Goal: Information Seeking & Learning: Learn about a topic

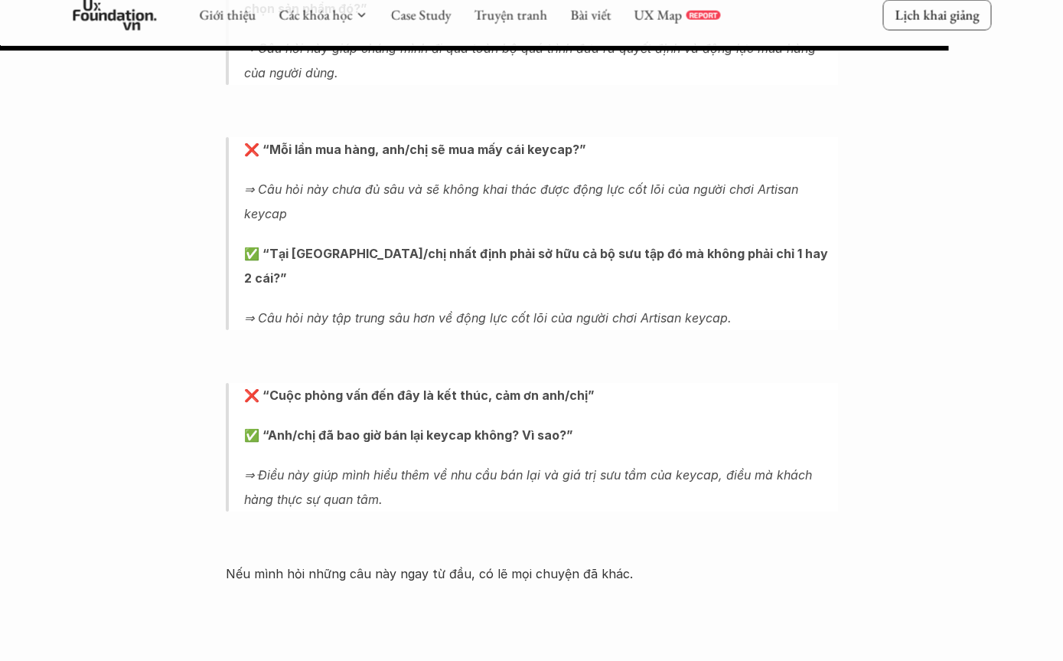
scroll to position [7011, 0]
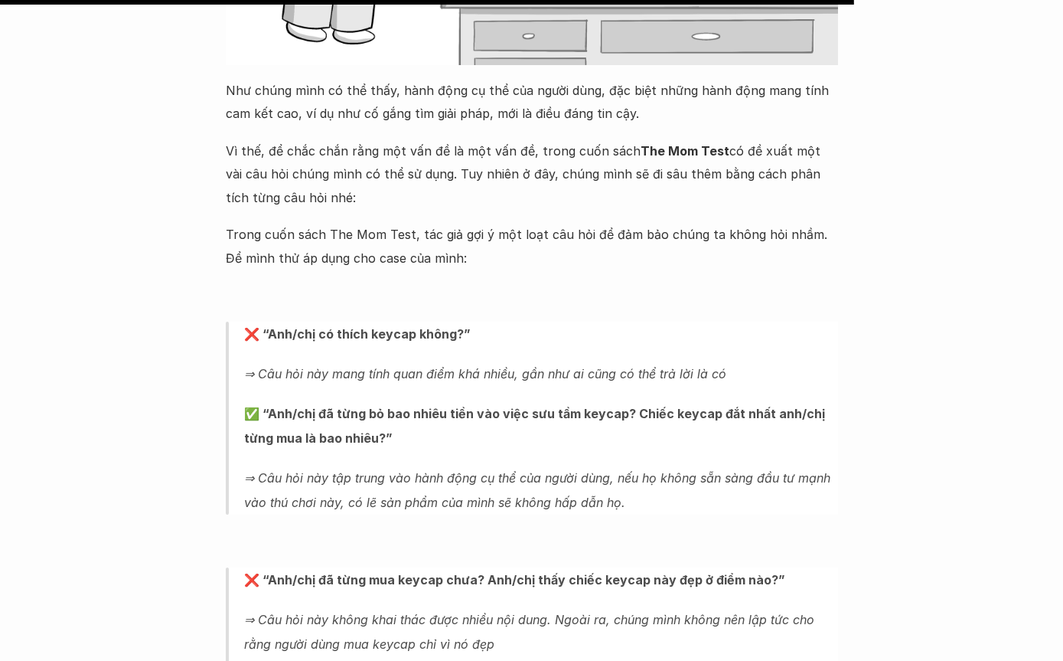
scroll to position [6316, 0]
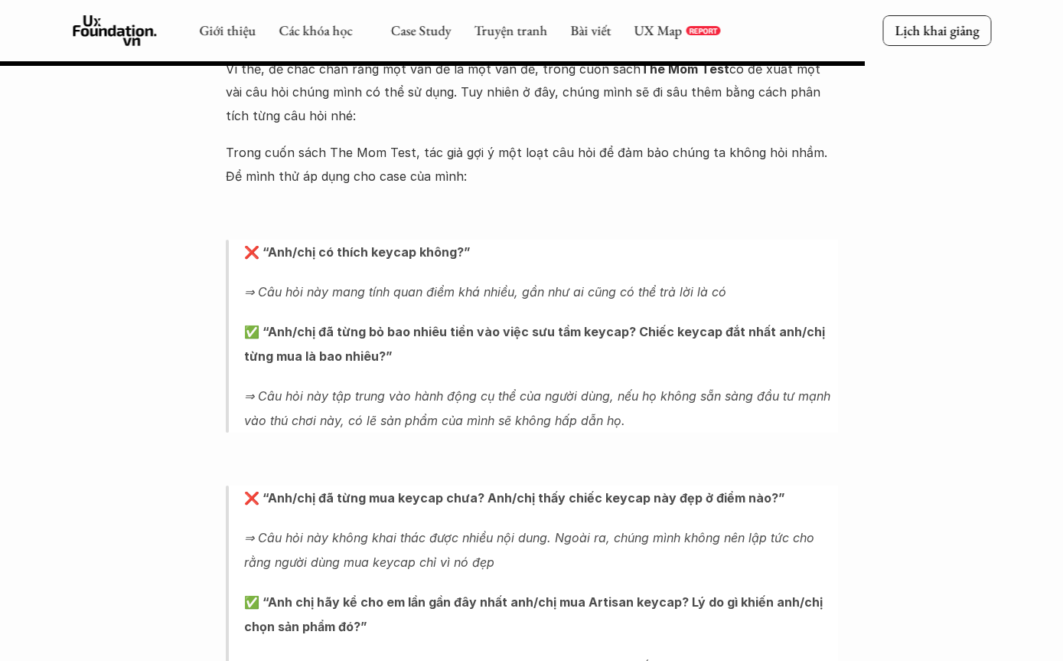
scroll to position [6393, 0]
click at [603, 38] on link "Bài viết" at bounding box center [590, 30] width 41 height 18
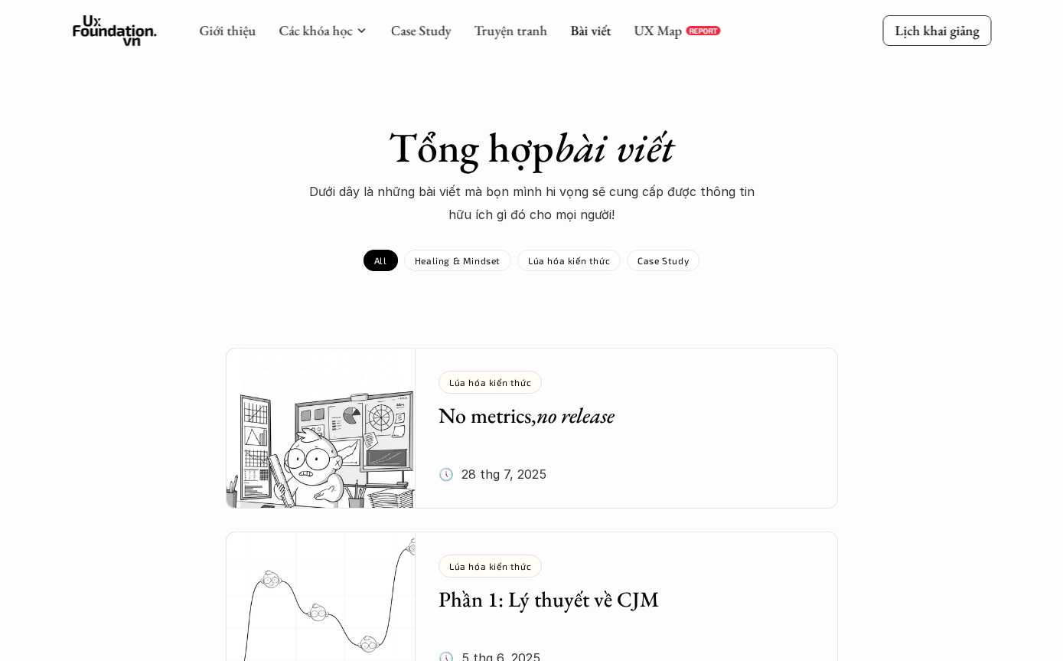
click at [579, 38] on link "Bài viết" at bounding box center [590, 30] width 41 height 18
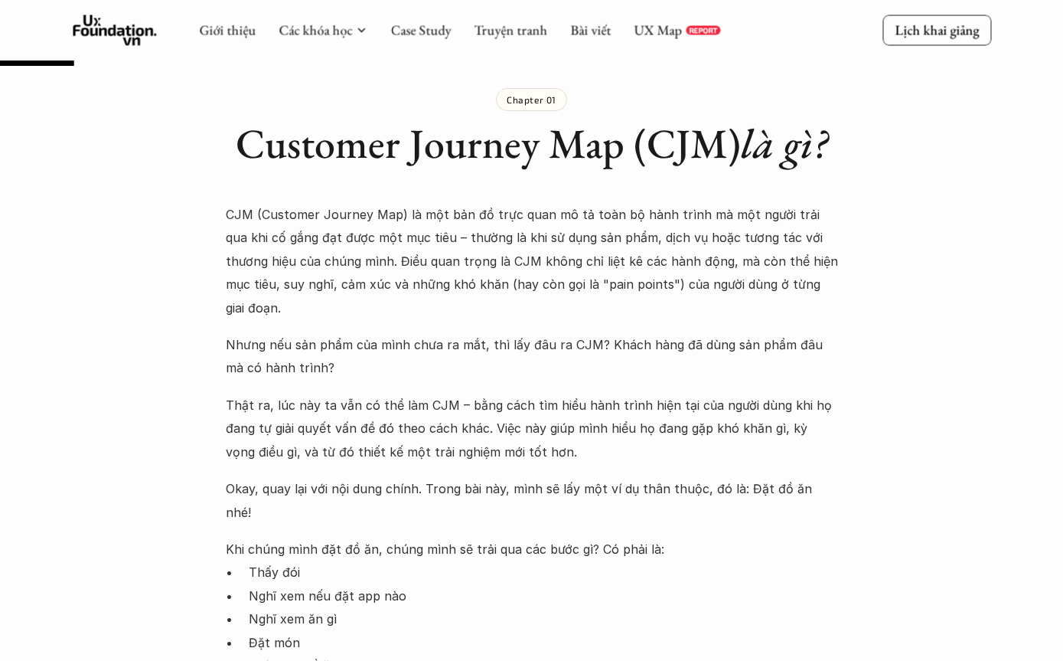
scroll to position [837, 0]
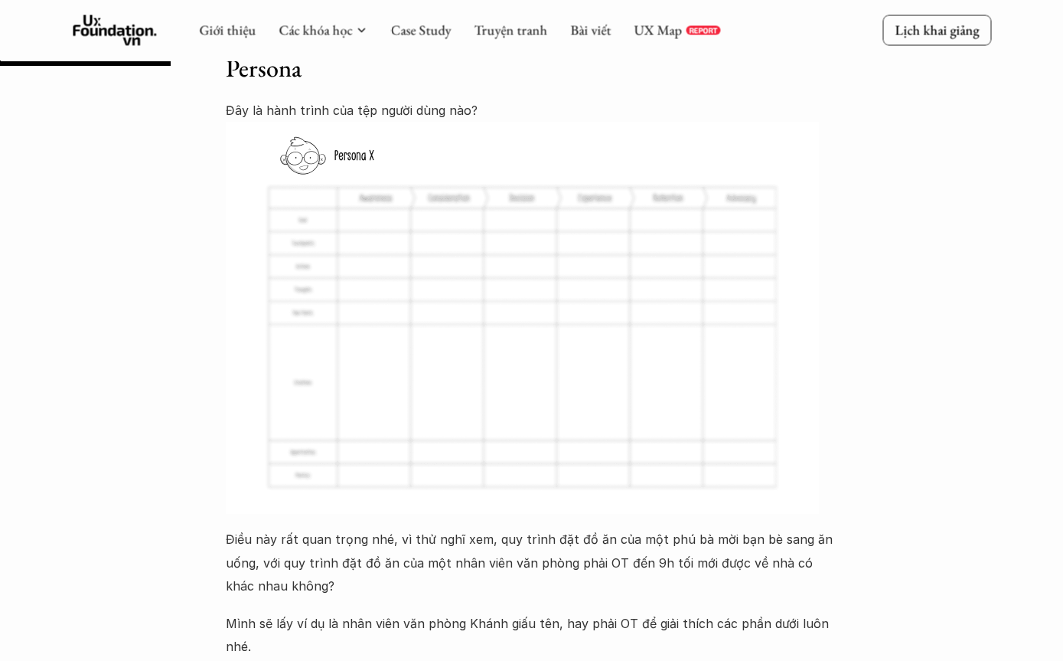
scroll to position [1859, 0]
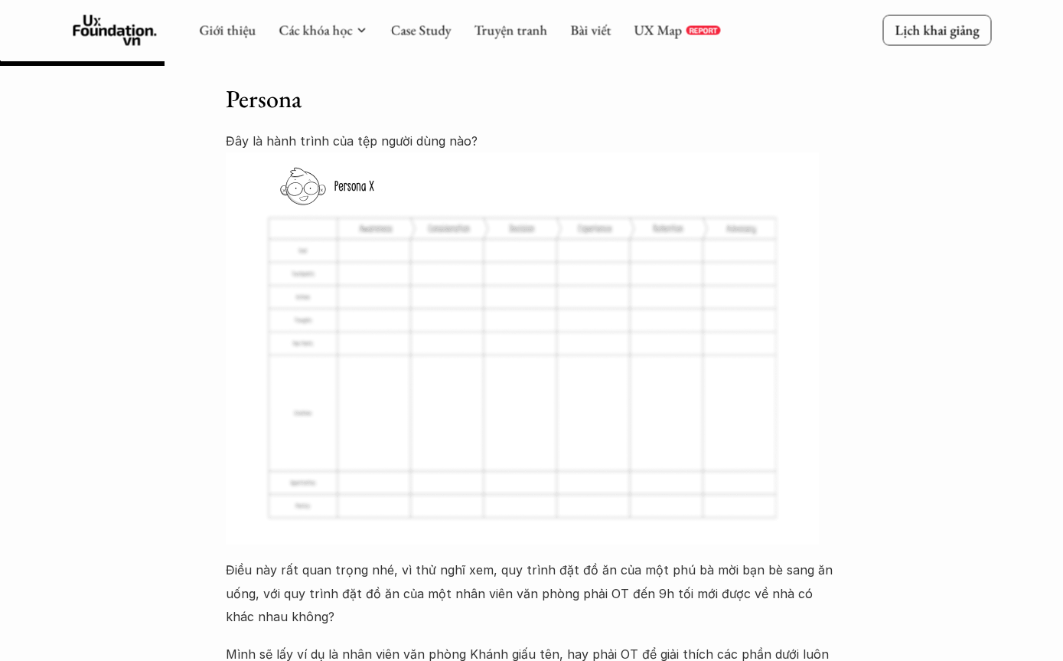
click at [696, 378] on img at bounding box center [522, 349] width 593 height 392
click at [739, 370] on img at bounding box center [522, 349] width 593 height 392
click at [736, 368] on img at bounding box center [522, 349] width 593 height 392
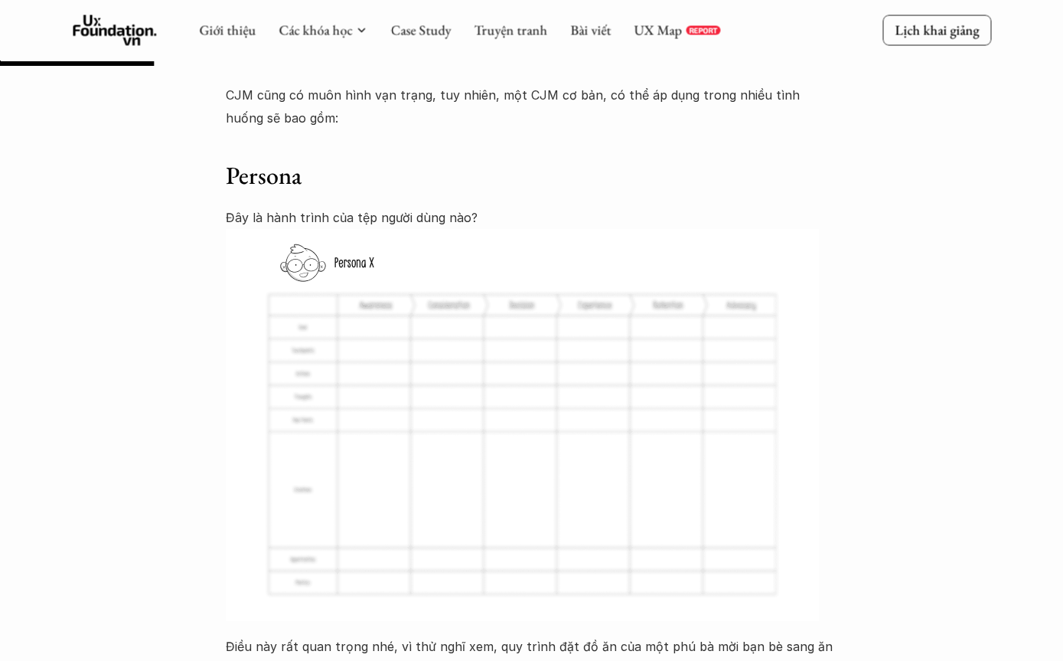
scroll to position [1678, 0]
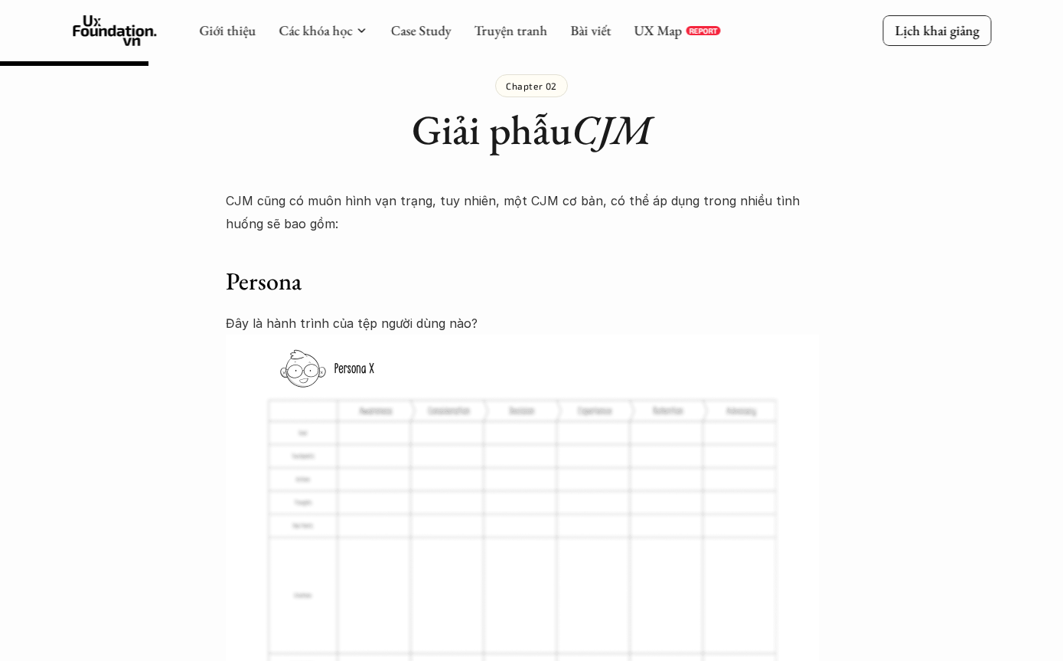
click at [699, 438] on img at bounding box center [522, 530] width 593 height 392
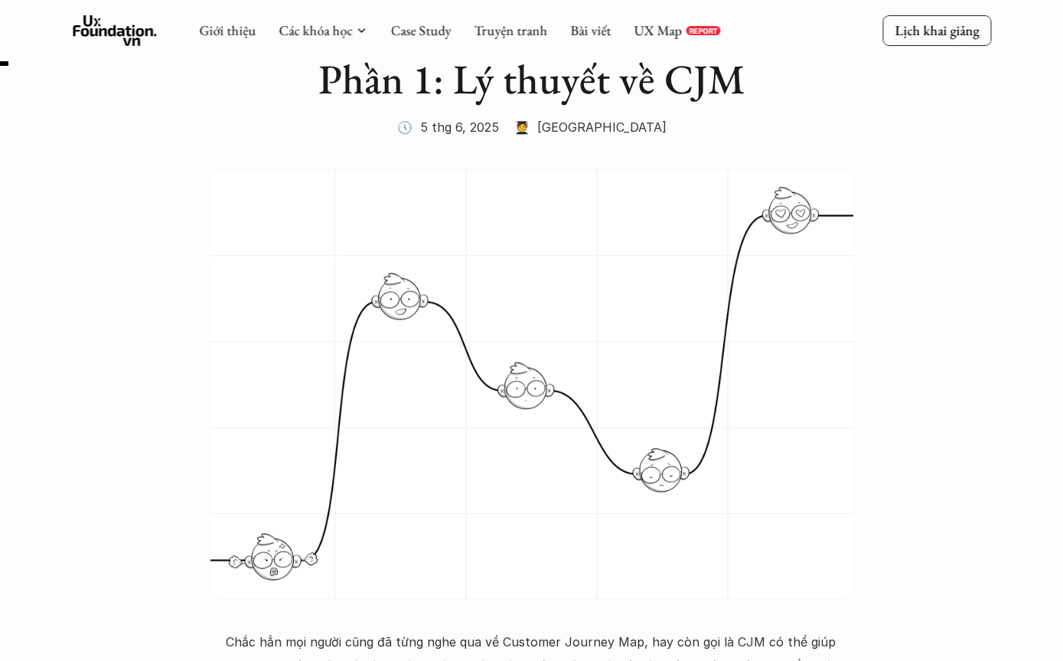
scroll to position [92, 0]
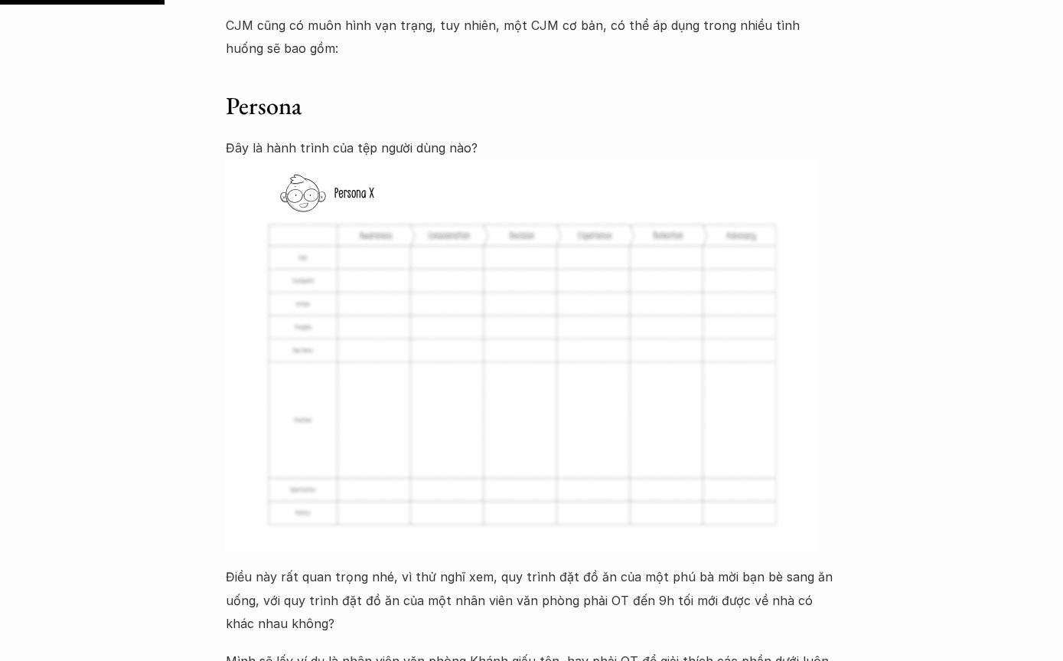
scroll to position [1861, 0]
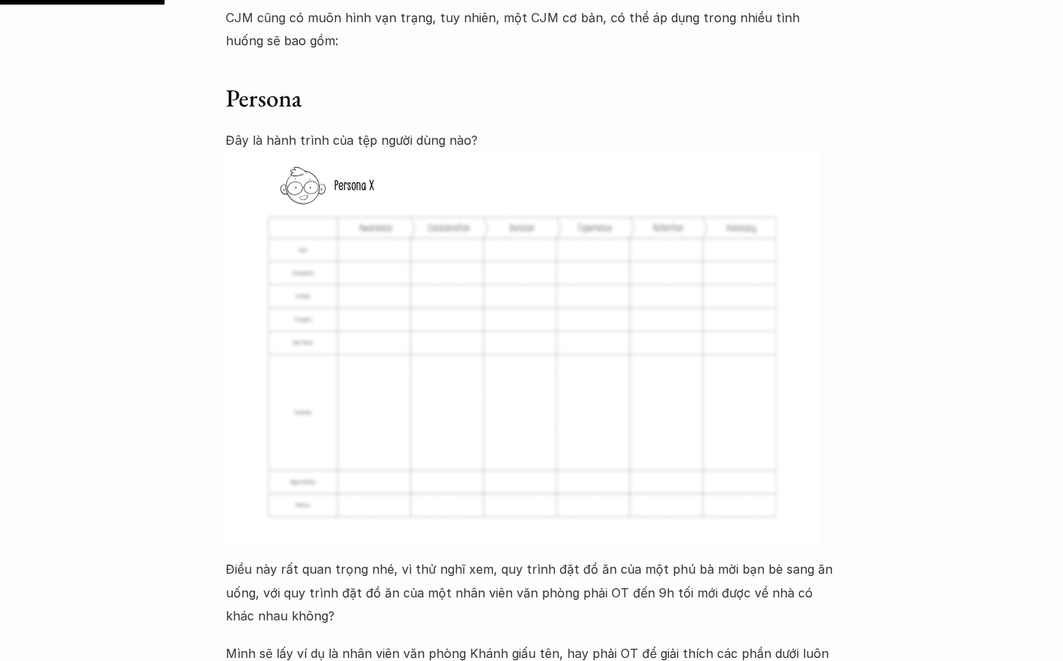
click at [719, 301] on img at bounding box center [522, 348] width 593 height 392
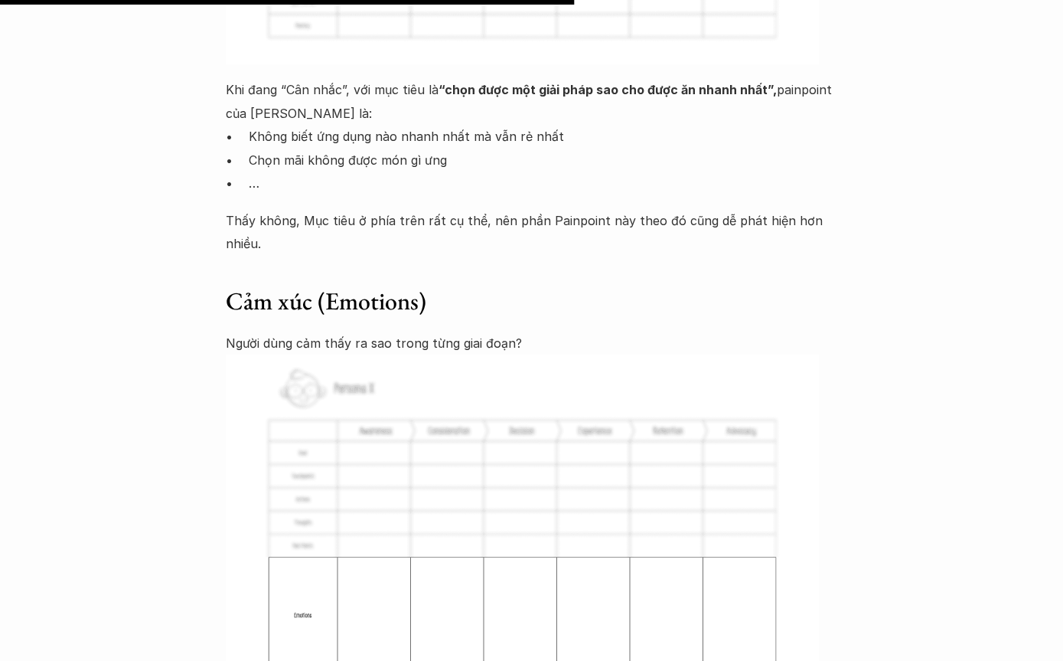
scroll to position [6492, 0]
click at [730, 440] on img at bounding box center [522, 550] width 593 height 392
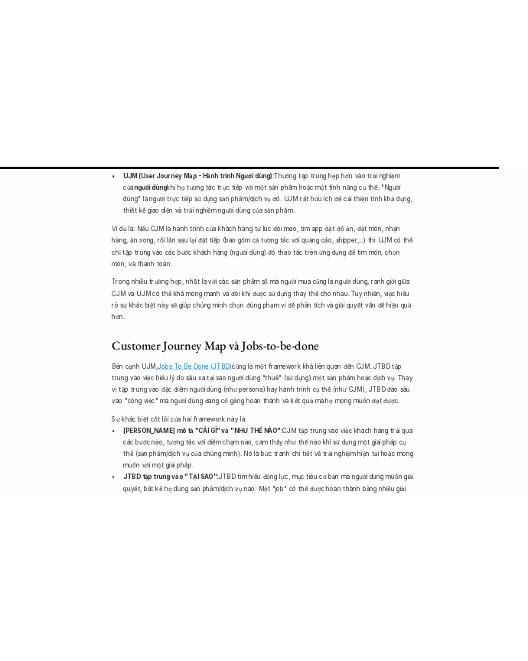
scroll to position [10677, 0]
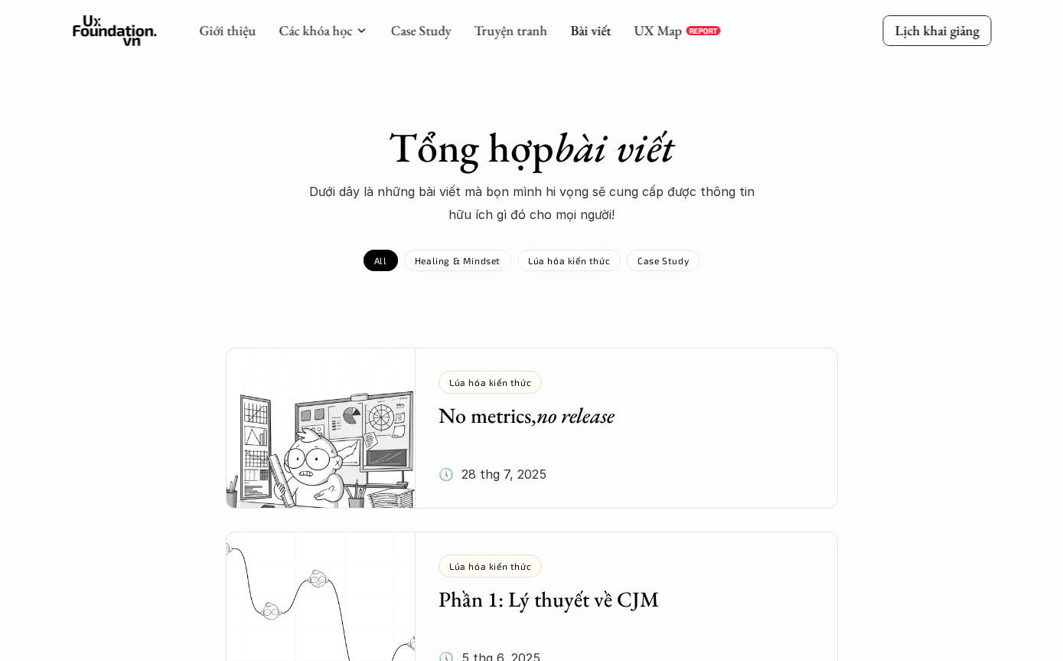
click at [595, 23] on link "Bài viết" at bounding box center [590, 30] width 41 height 18
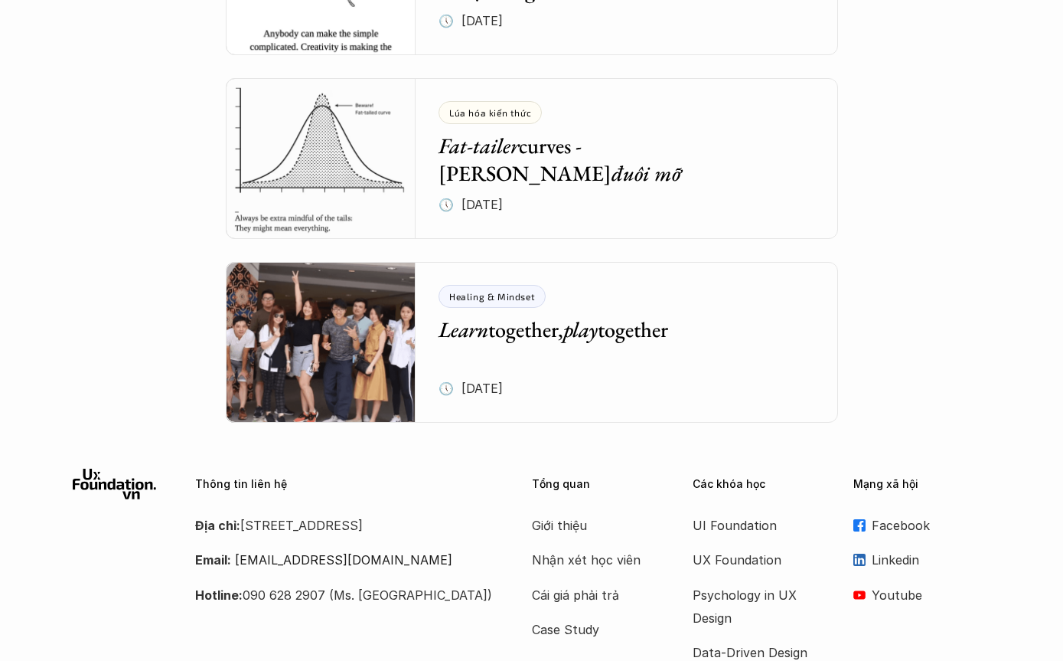
scroll to position [6521, 0]
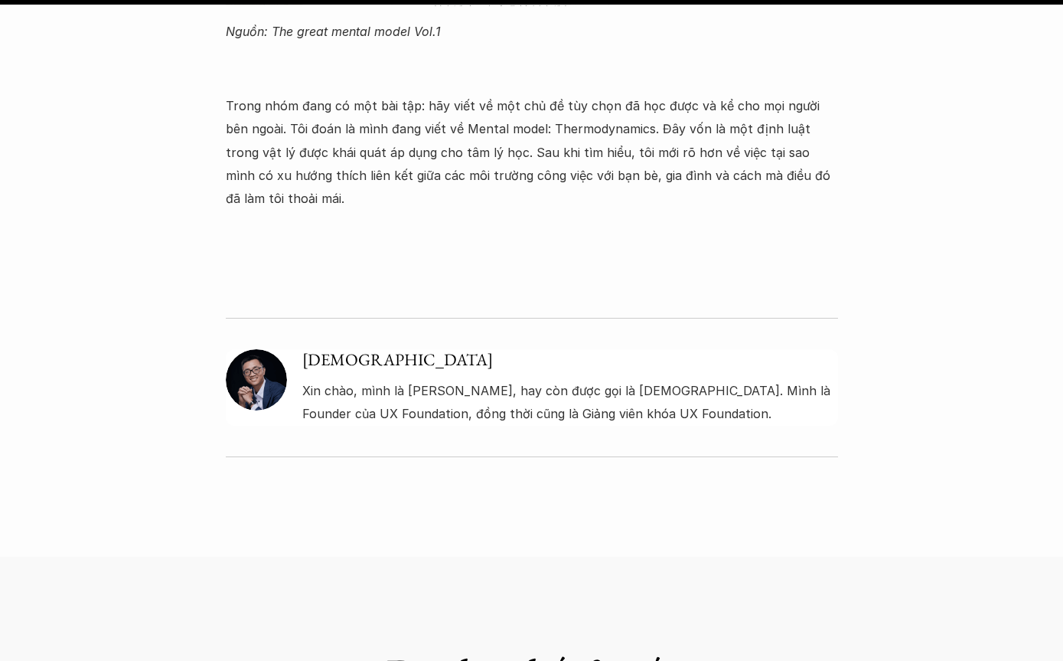
scroll to position [1639, 0]
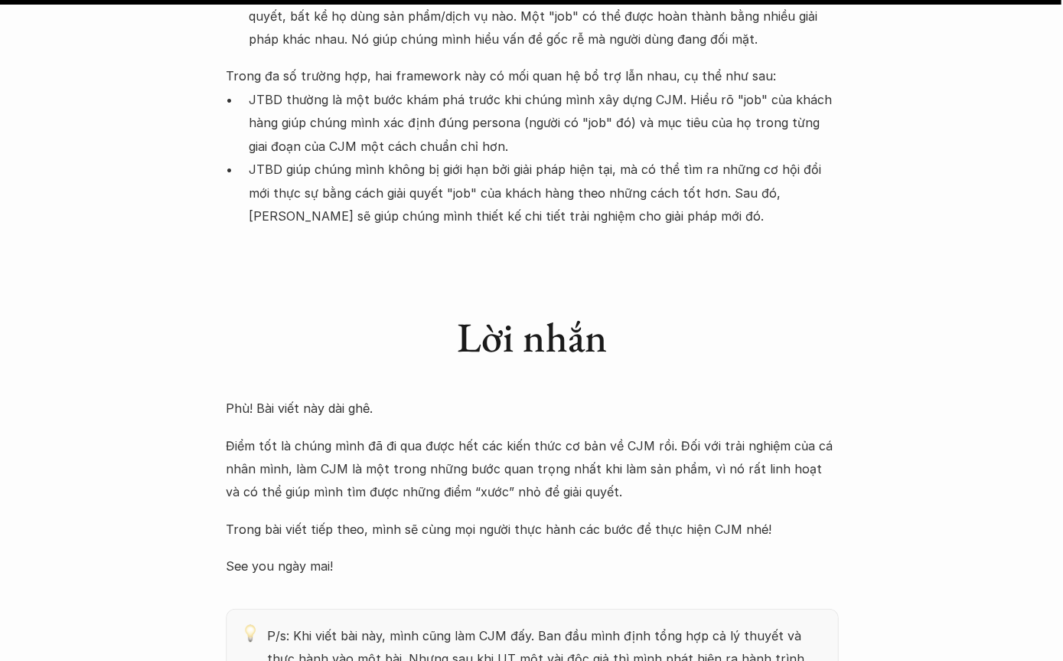
scroll to position [11989, 0]
